Goal: Task Accomplishment & Management: Use online tool/utility

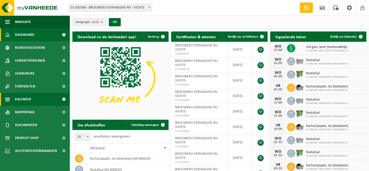
click at [30, 98] on span "Kalender" at bounding box center [23, 99] width 16 height 13
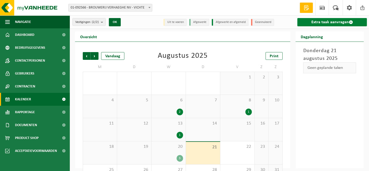
click at [327, 22] on link "Extra taak aanvragen" at bounding box center [332, 22] width 70 height 8
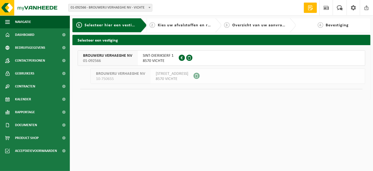
click at [112, 58] on span "01-092566" at bounding box center [107, 60] width 49 height 5
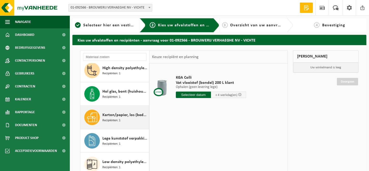
scroll to position [78, 0]
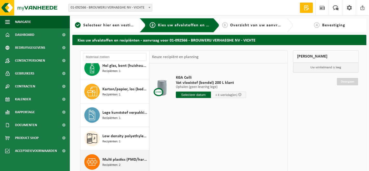
click at [116, 159] on span "Multi plastics (PMD/harde kunststoffen/spanbanden/EPS/folie naturel/folie gemen…" at bounding box center [124, 160] width 45 height 6
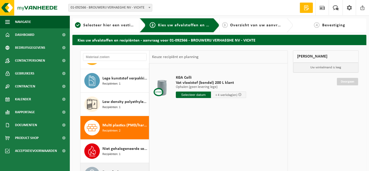
scroll to position [126, 0]
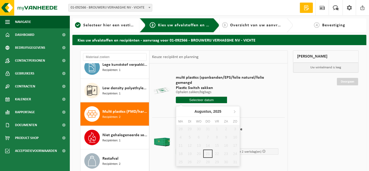
click at [205, 100] on input "text" at bounding box center [201, 100] width 51 height 6
click at [235, 109] on icon at bounding box center [234, 112] width 8 height 8
click at [198, 130] on div "3" at bounding box center [198, 129] width 9 height 8
type input "Van [DATE]"
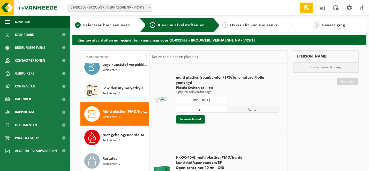
click at [223, 108] on input "2" at bounding box center [201, 109] width 51 height 7
click at [223, 108] on input "3" at bounding box center [201, 109] width 51 height 7
click at [223, 108] on input "4" at bounding box center [201, 109] width 51 height 7
click at [223, 108] on input "5" at bounding box center [201, 109] width 51 height 7
click at [223, 108] on input "6" at bounding box center [201, 109] width 51 height 7
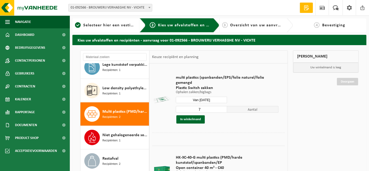
type input "7"
click at [223, 108] on input "7" at bounding box center [201, 109] width 51 height 7
click at [190, 118] on button "In winkelmand" at bounding box center [190, 120] width 28 height 8
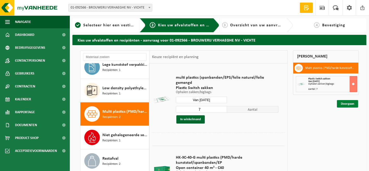
click at [350, 103] on link "Doorgaan" at bounding box center [347, 103] width 21 height 7
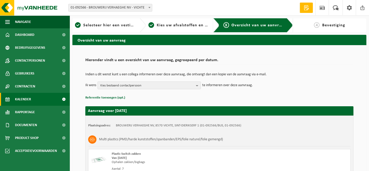
click at [31, 97] on span "Kalender" at bounding box center [23, 99] width 16 height 13
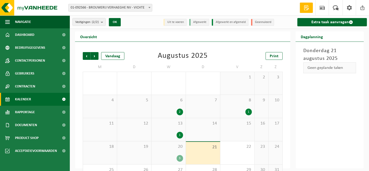
click at [177, 154] on div "20 3" at bounding box center [169, 153] width 34 height 23
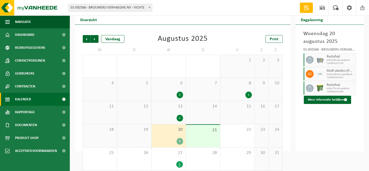
scroll to position [22, 0]
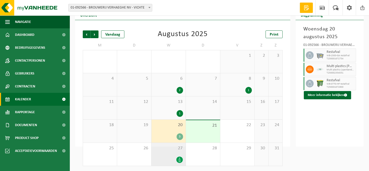
click at [170, 151] on span "27" at bounding box center [168, 149] width 29 height 6
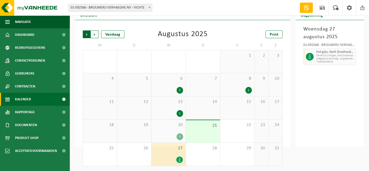
click at [96, 35] on span "Volgende" at bounding box center [95, 35] width 8 height 8
